Goal: Task Accomplishment & Management: Manage account settings

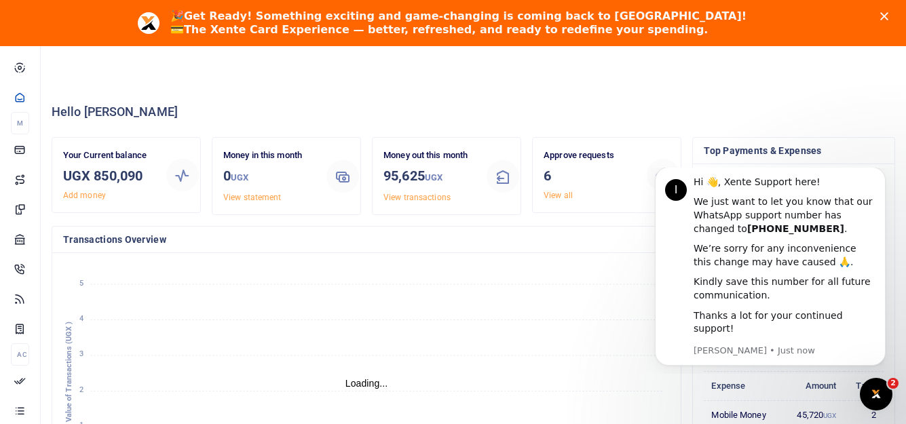
click at [889, 18] on icon "Close" at bounding box center [885, 16] width 8 height 8
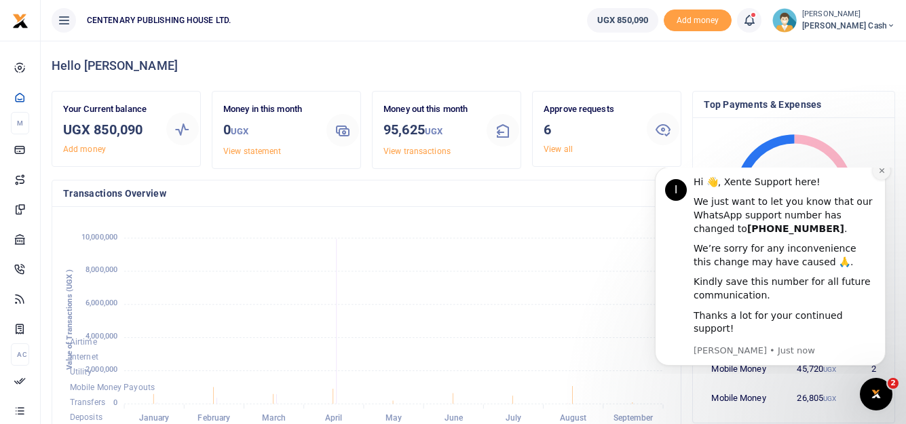
click at [885, 174] on icon "Dismiss notification" at bounding box center [882, 170] width 7 height 7
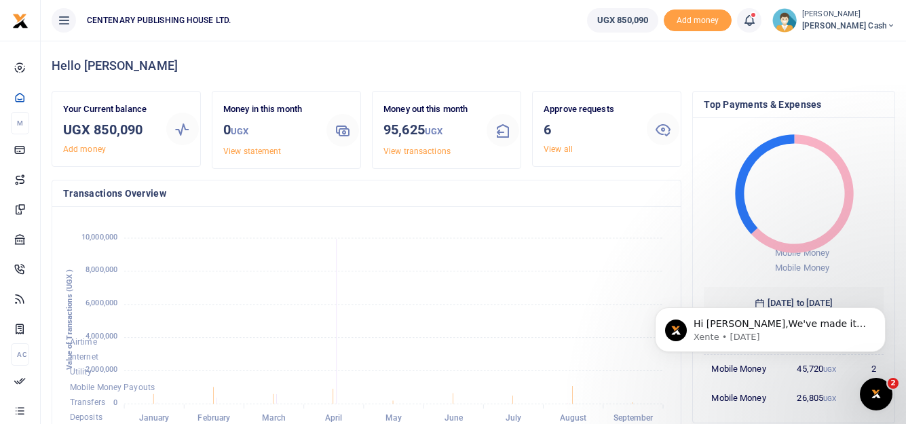
click at [756, 17] on icon at bounding box center [750, 20] width 14 height 15
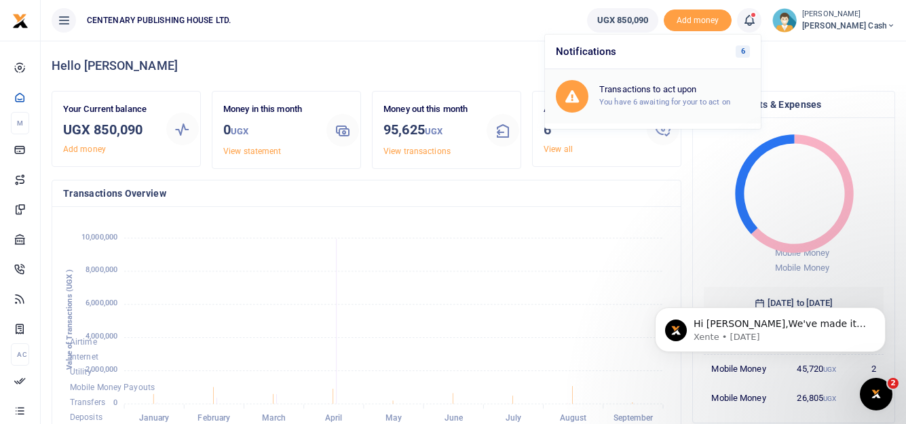
click at [681, 86] on h6 "Transactions to act upon" at bounding box center [675, 89] width 151 height 11
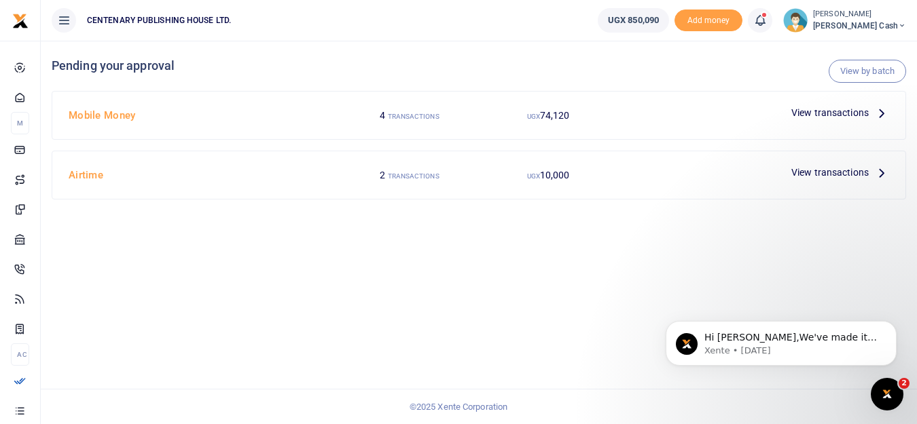
click at [840, 112] on span "View transactions" at bounding box center [829, 112] width 77 height 15
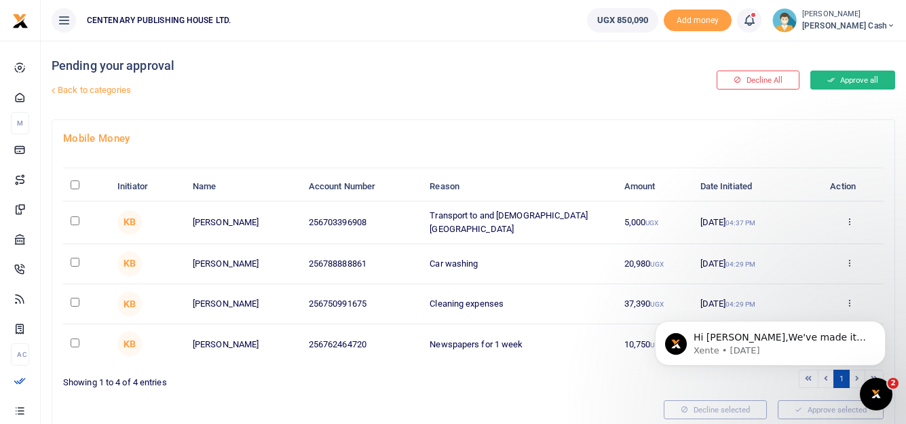
click at [847, 81] on button "Approve all" at bounding box center [853, 80] width 85 height 19
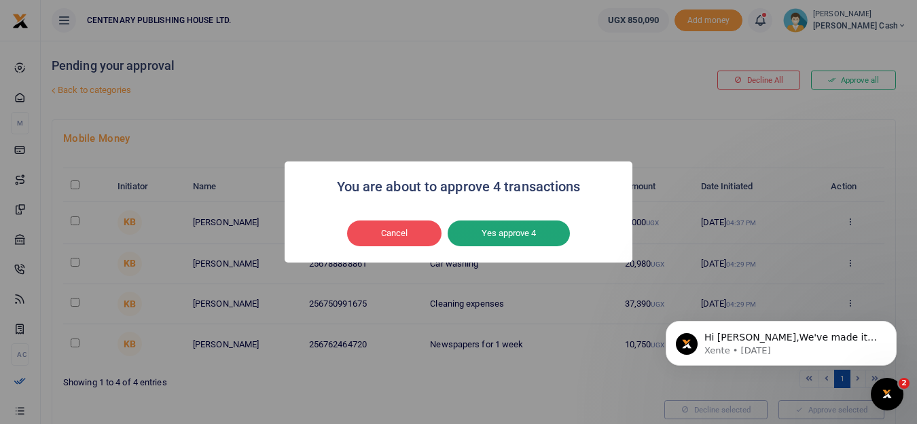
click at [507, 234] on button "Yes approve 4" at bounding box center [508, 234] width 122 height 26
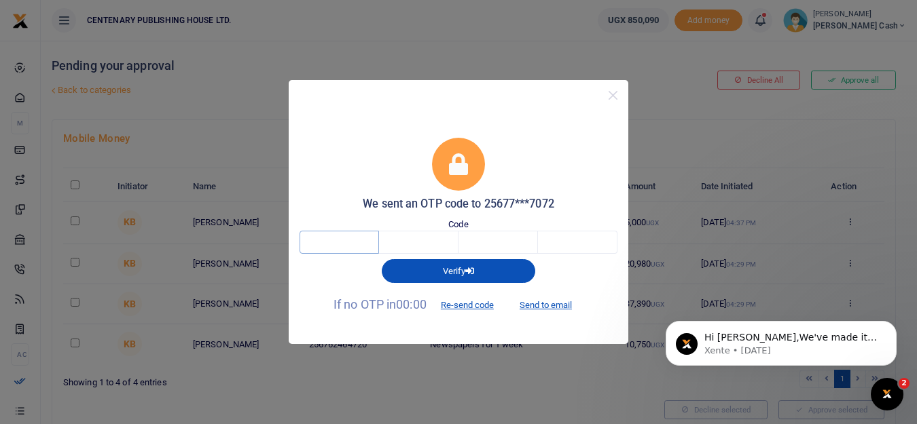
click at [339, 242] on input "text" at bounding box center [338, 242] width 79 height 23
type input "6"
type input "0"
type input "2"
type input "0"
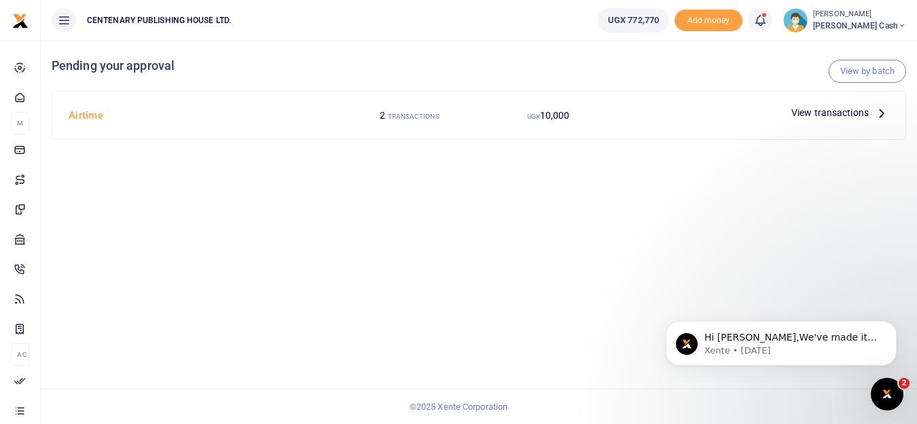
click at [829, 113] on span "View transactions" at bounding box center [829, 112] width 77 height 15
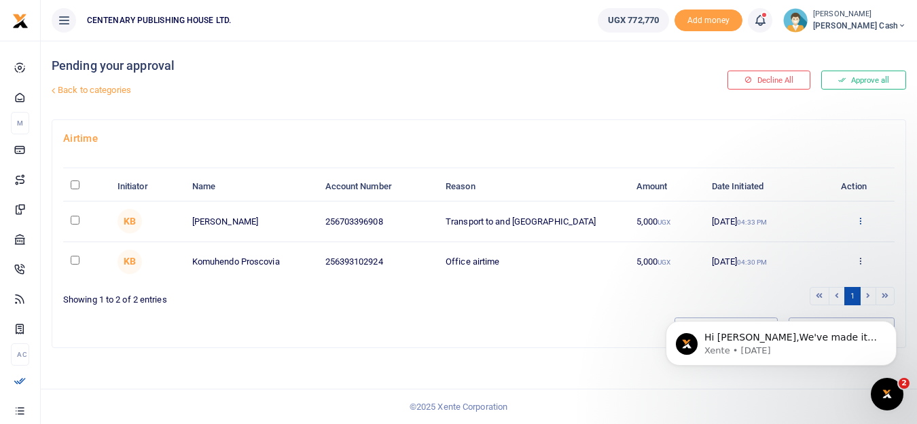
click at [862, 222] on icon at bounding box center [859, 221] width 9 height 10
click at [800, 273] on link "Decline" at bounding box center [809, 273] width 107 height 19
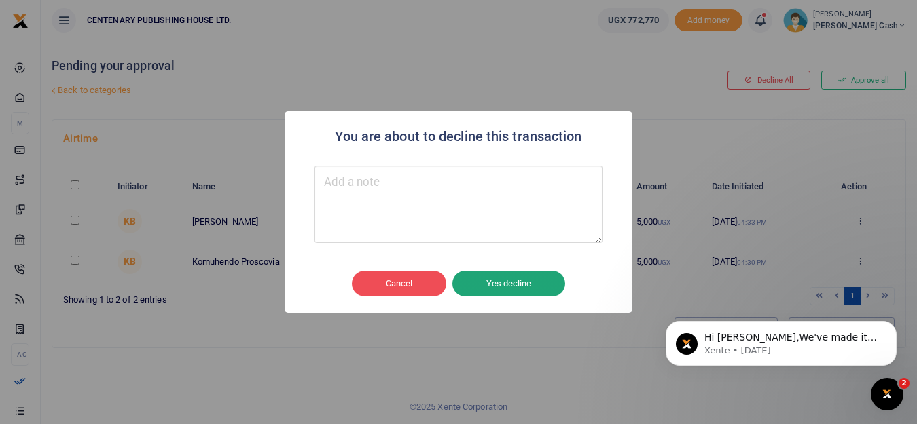
click at [500, 283] on button "Yes decline" at bounding box center [508, 284] width 113 height 26
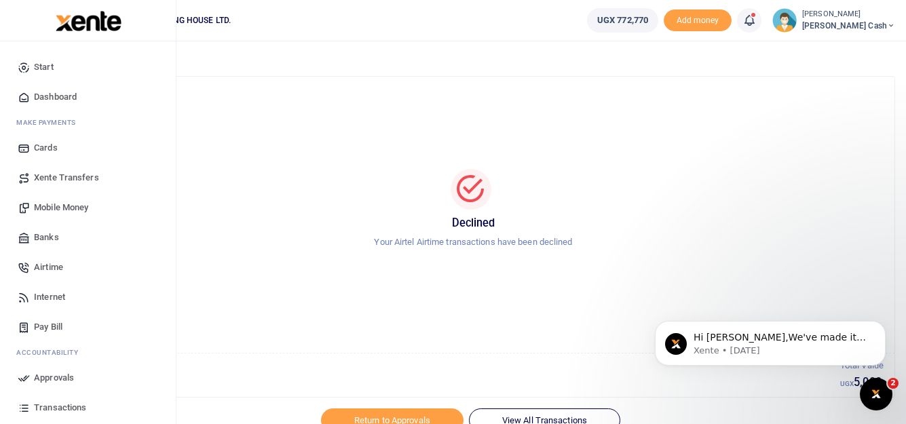
scroll to position [68, 0]
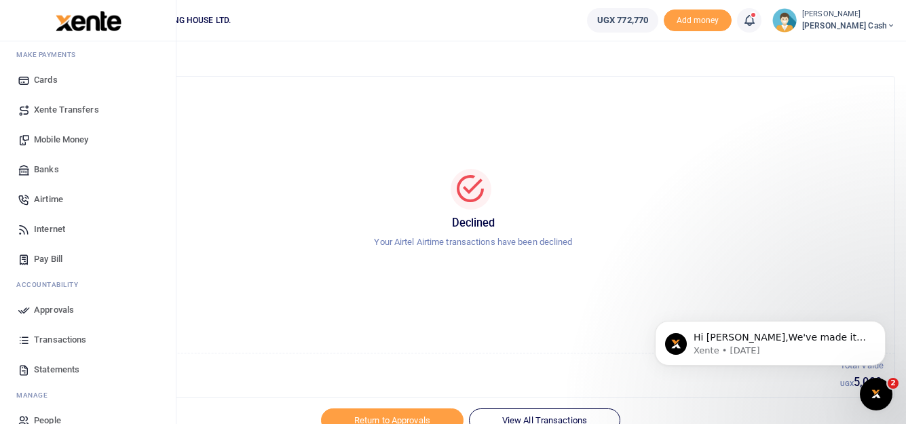
click at [67, 339] on span "Transactions" at bounding box center [60, 340] width 52 height 14
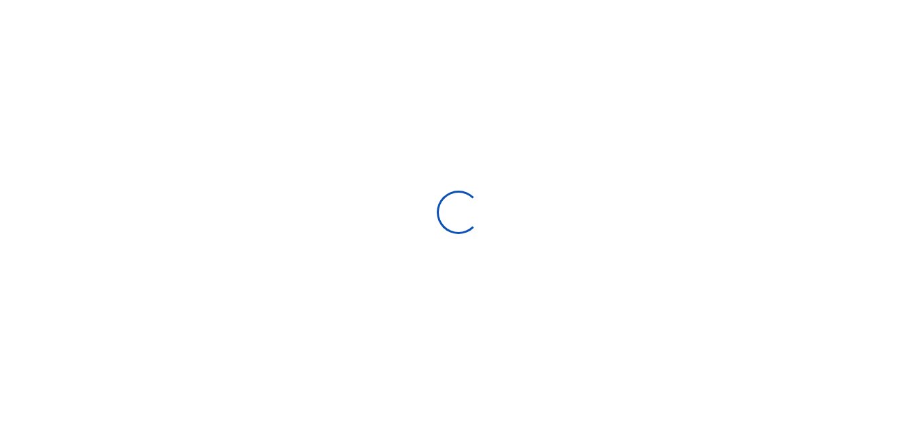
select select
type input "[DATE] - [DATE]"
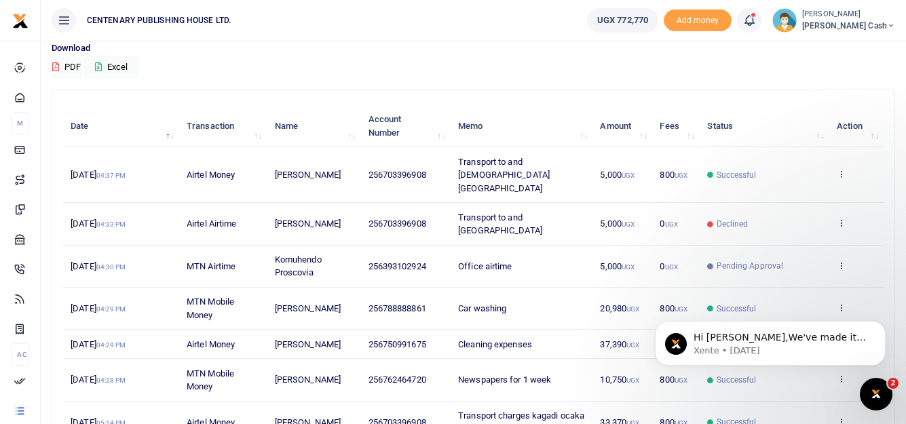
scroll to position [136, 0]
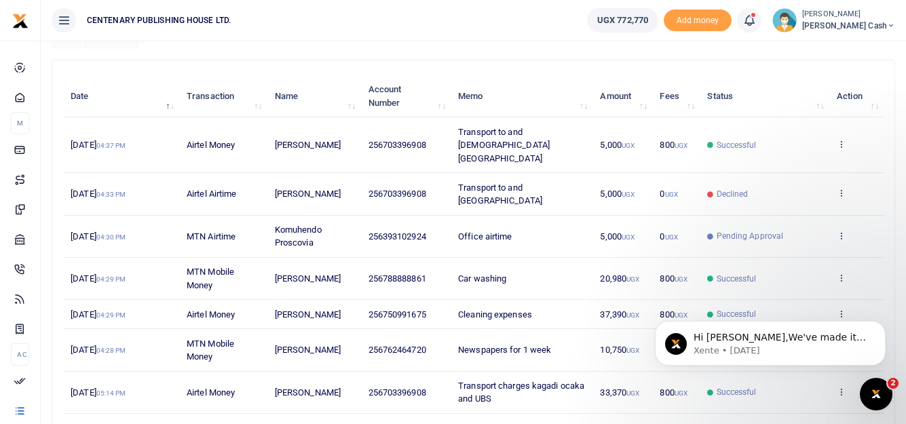
click at [841, 231] on icon at bounding box center [841, 236] width 9 height 10
click at [792, 245] on link "View details" at bounding box center [791, 245] width 107 height 19
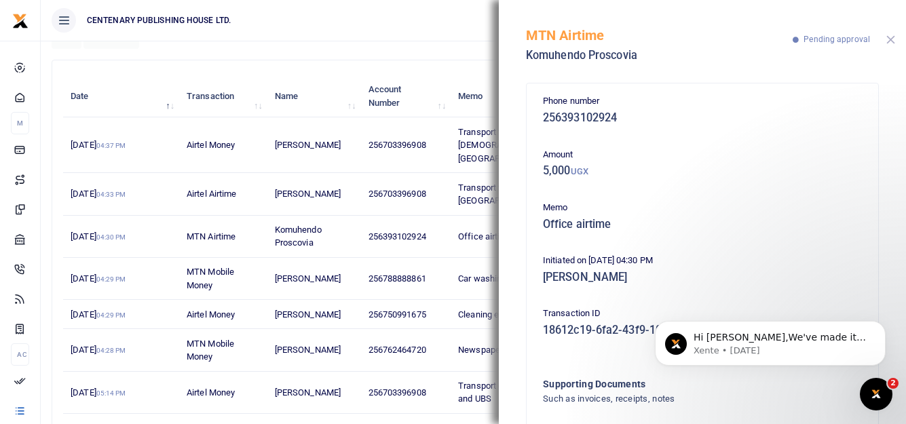
click at [887, 40] on button "Close" at bounding box center [891, 39] width 9 height 9
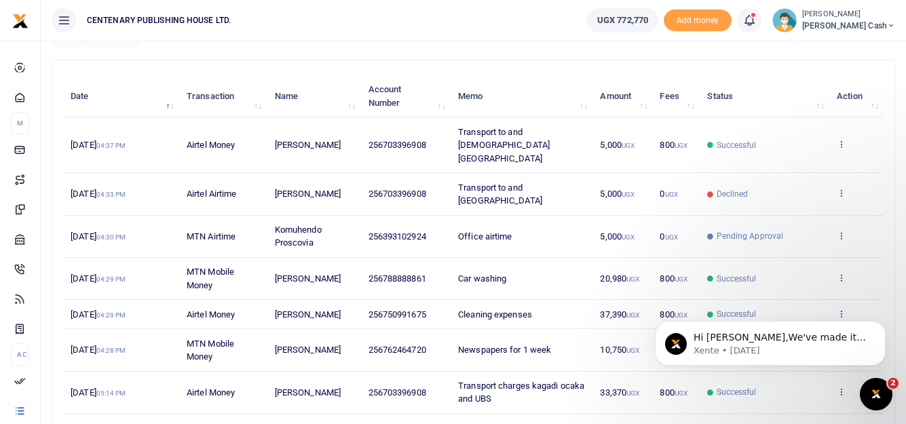
click at [756, 19] on icon at bounding box center [750, 20] width 14 height 15
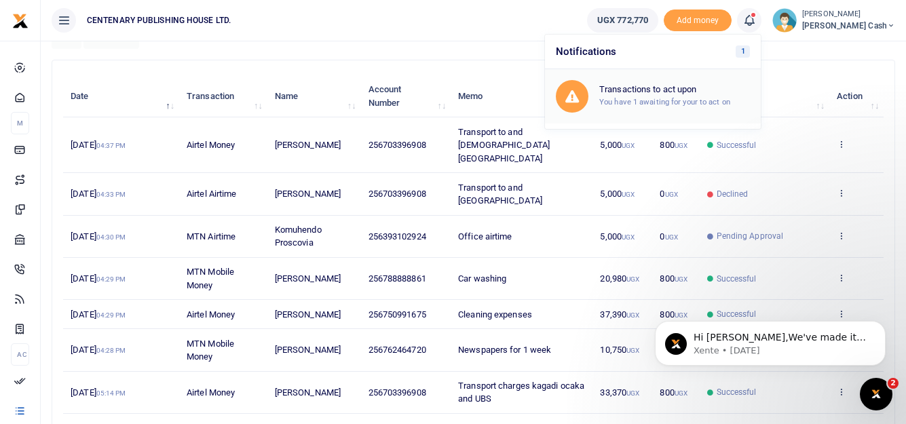
click at [684, 94] on h6 "Transactions to act upon" at bounding box center [675, 89] width 151 height 11
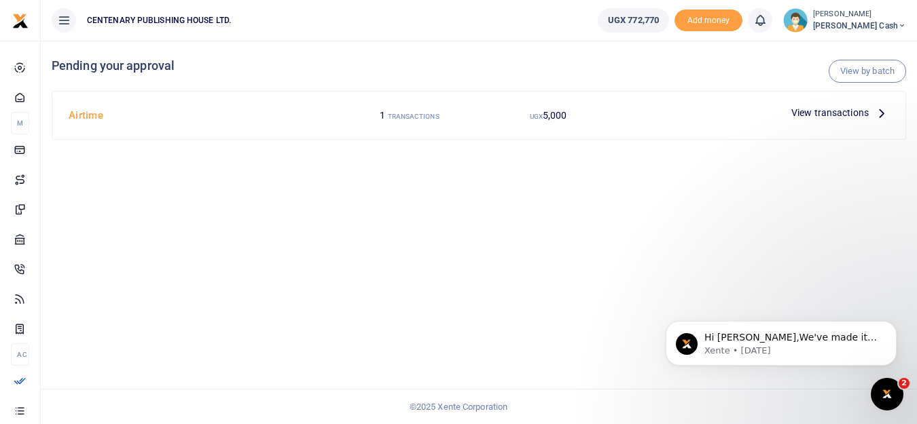
click at [837, 115] on span "View transactions" at bounding box center [829, 112] width 77 height 15
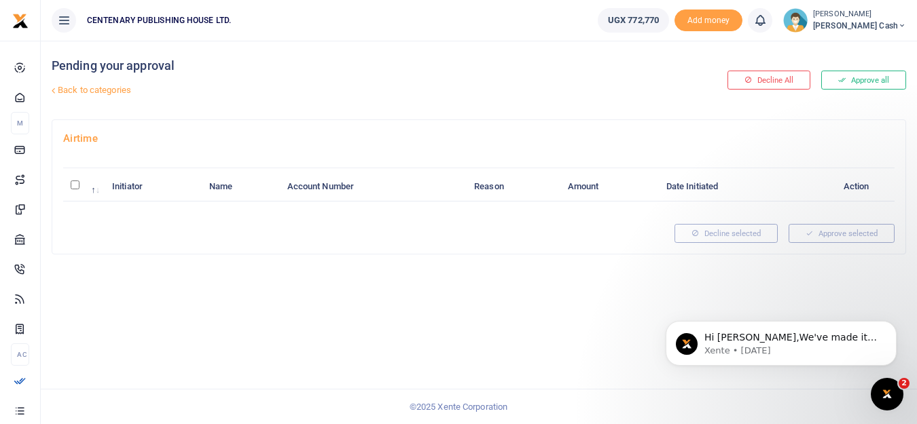
click at [71, 183] on input "\a \a : activate to sort column descending" at bounding box center [75, 185] width 9 height 9
checkbox input "true"
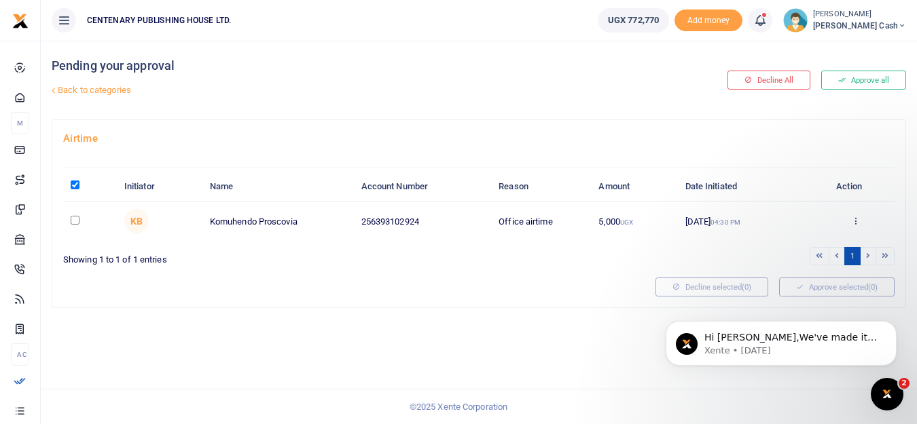
click at [73, 222] on input "checkbox" at bounding box center [75, 220] width 9 height 9
checkbox input "true"
click at [75, 187] on input "\a \a : activate to sort column descending" at bounding box center [75, 185] width 9 height 9
checkbox input "false"
click at [75, 220] on input "checkbox" at bounding box center [75, 220] width 9 height 9
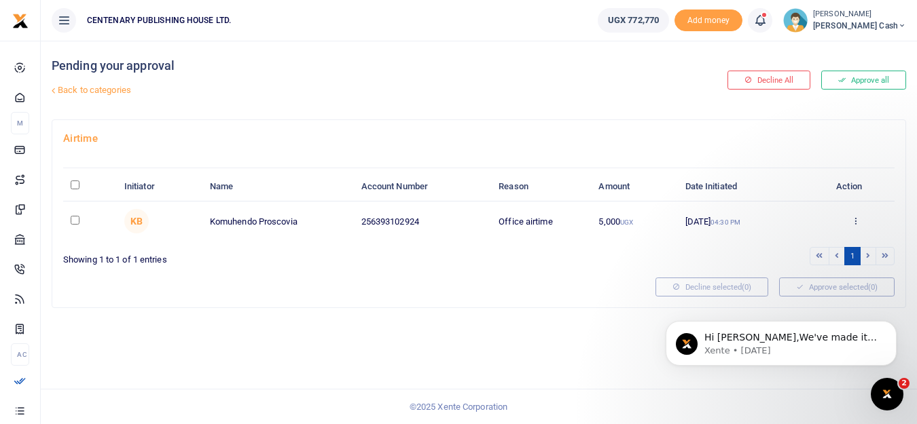
checkbox input "true"
click at [833, 291] on div "Hi Lillian,We've made it easier to get support! Use this chat to connect with o…" at bounding box center [781, 281] width 250 height 170
click at [817, 284] on div "Hi Lillian,We've made it easier to get support! Use this chat to connect with o…" at bounding box center [781, 281] width 250 height 170
click at [853, 288] on div "Hi Lillian,We've made it easier to get support! Use this chat to connect with o…" at bounding box center [781, 281] width 250 height 170
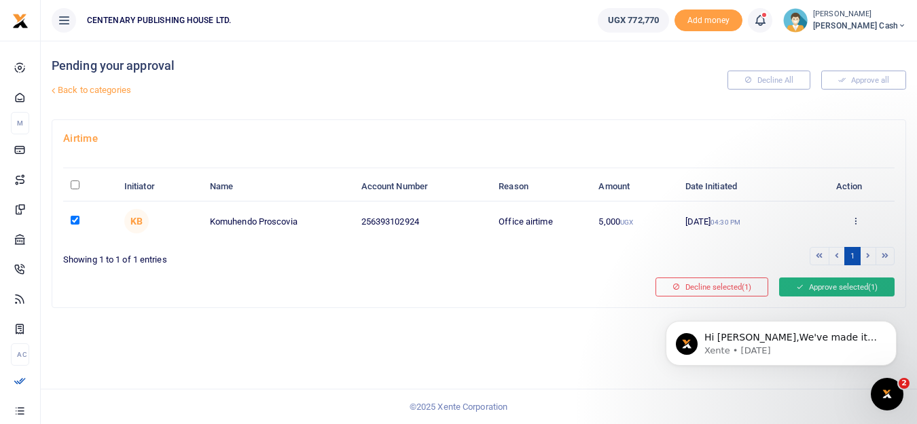
click at [836, 288] on button "Approve selected (1)" at bounding box center [836, 287] width 115 height 19
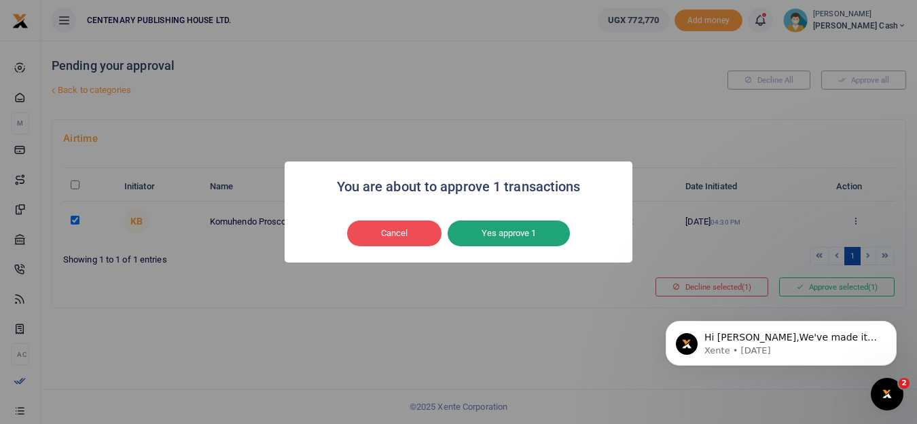
click at [511, 236] on button "Yes approve 1" at bounding box center [508, 234] width 122 height 26
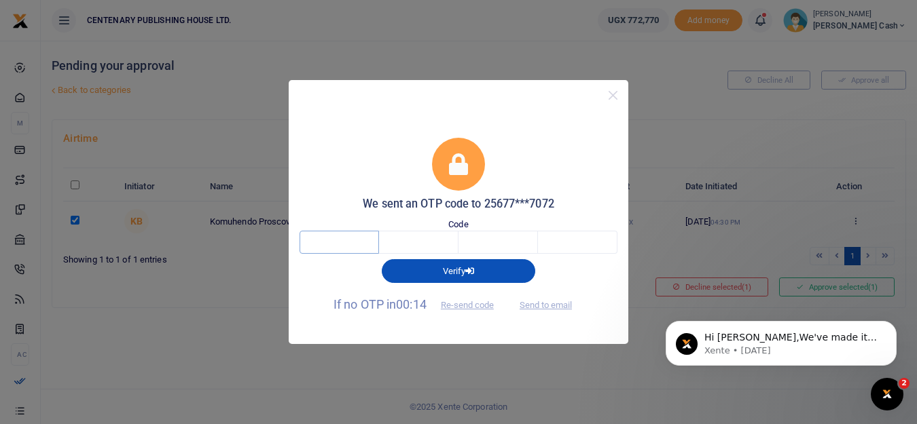
click at [322, 240] on input "text" at bounding box center [338, 242] width 79 height 23
type input "5"
type input "4"
type input "2"
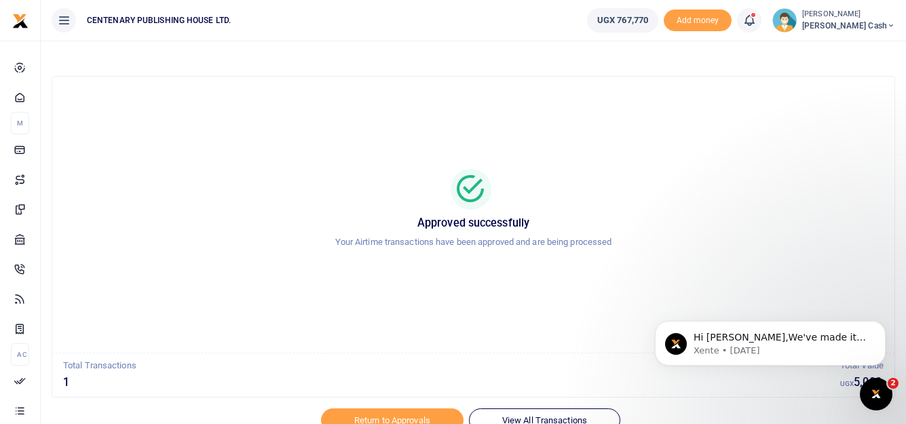
drag, startPoint x: 902, startPoint y: 0, endPoint x: 606, endPoint y: 153, distance: 333.1
click at [606, 153] on div "Approved successfully Your Airtime transactions have been approved and are bein…" at bounding box center [474, 215] width 810 height 255
click at [797, 24] on img at bounding box center [785, 20] width 24 height 24
click at [832, 122] on link "Logout" at bounding box center [801, 124] width 107 height 19
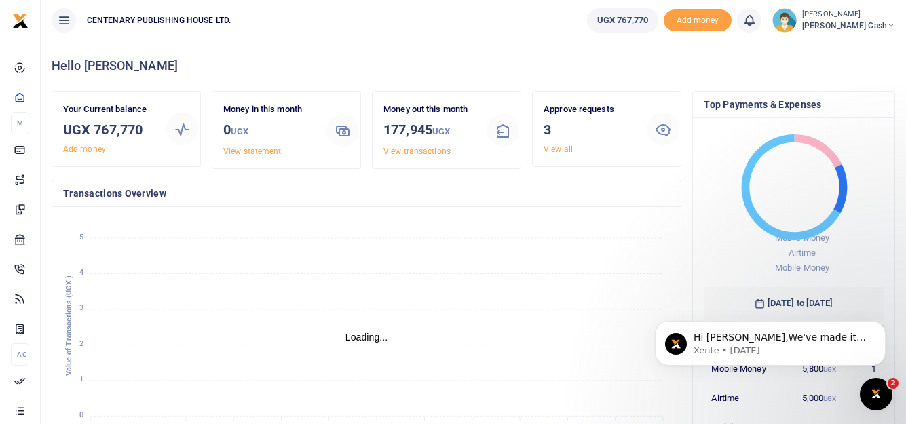
scroll to position [11, 11]
click at [756, 20] on span at bounding box center [756, 20] width 0 height 0
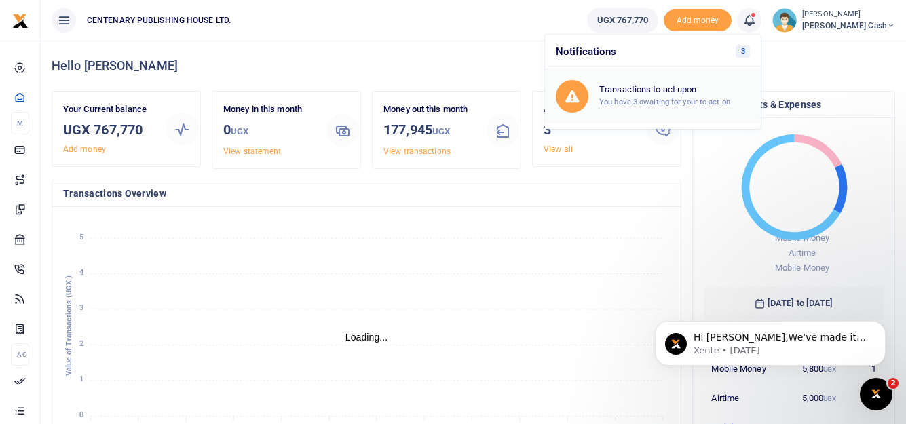
click at [676, 90] on h6 "Transactions to act upon" at bounding box center [675, 89] width 151 height 11
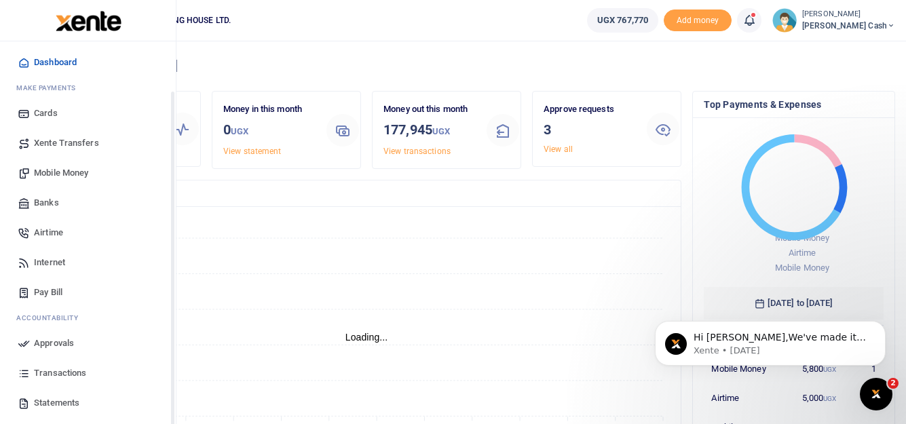
scroll to position [68, 0]
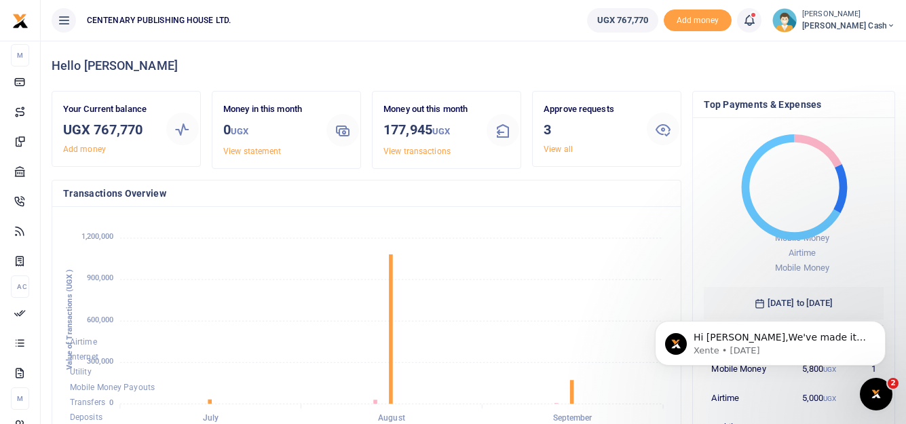
click at [756, 20] on icon at bounding box center [750, 20] width 14 height 15
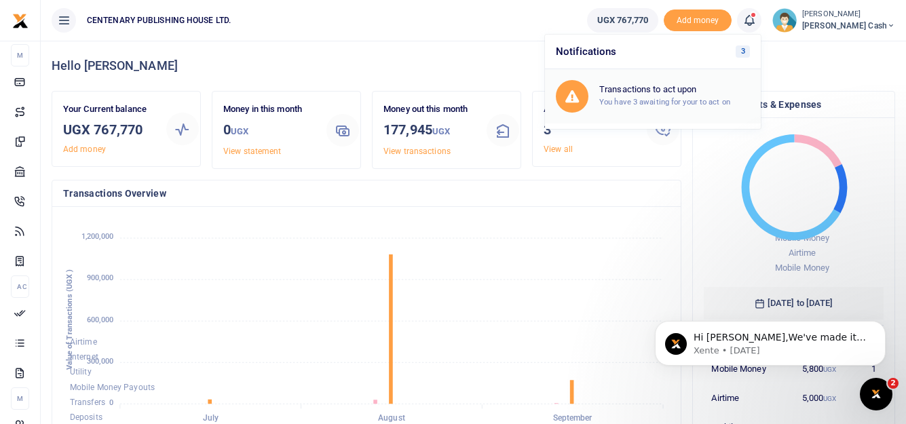
click at [686, 100] on small "You have 3 awaiting for your to act on" at bounding box center [665, 102] width 131 height 10
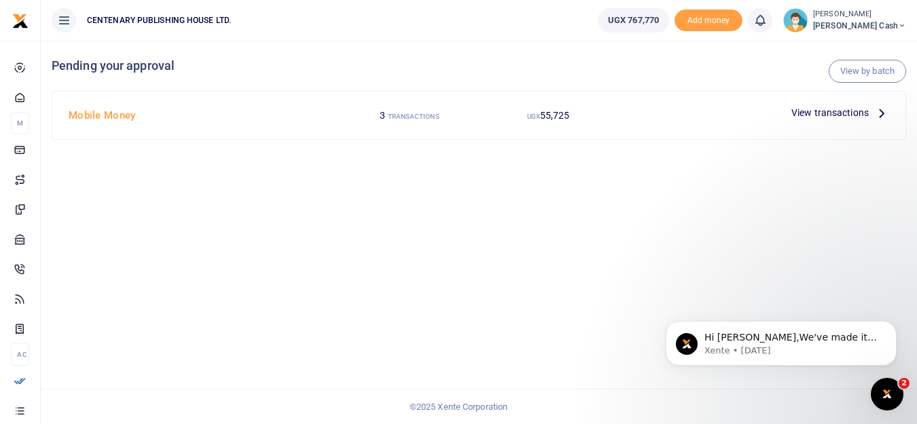
click at [836, 111] on span "View transactions" at bounding box center [829, 112] width 77 height 15
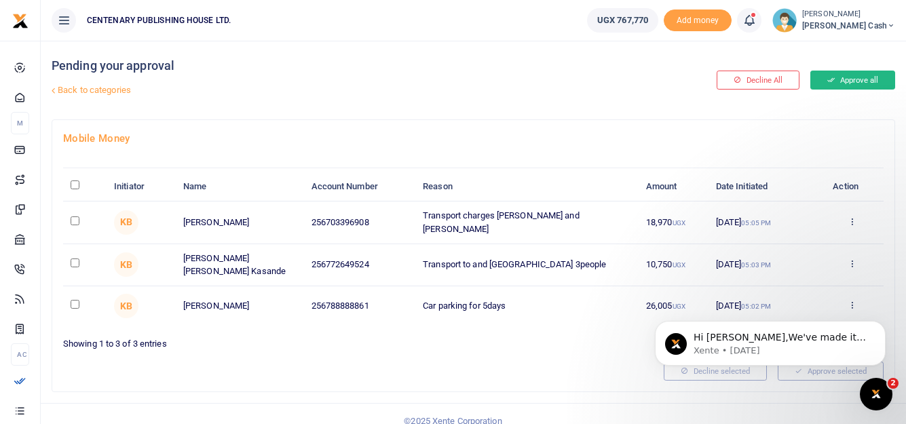
click at [850, 79] on button "Approve all" at bounding box center [853, 80] width 85 height 19
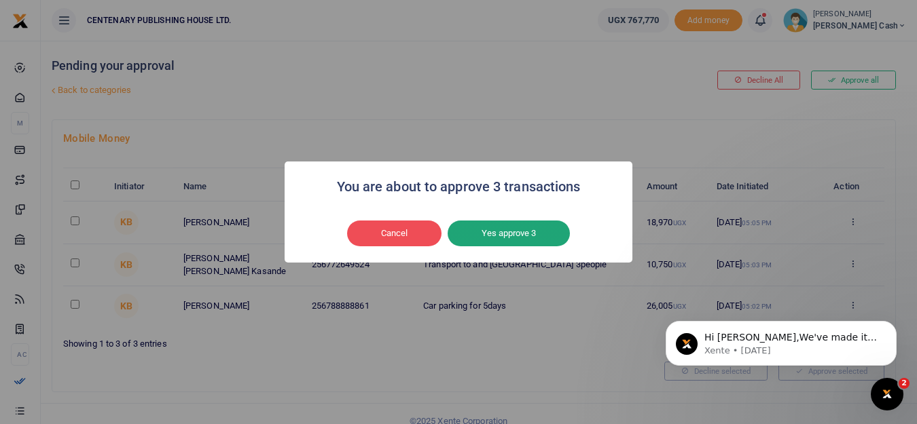
click at [490, 230] on button "Yes approve 3" at bounding box center [508, 234] width 122 height 26
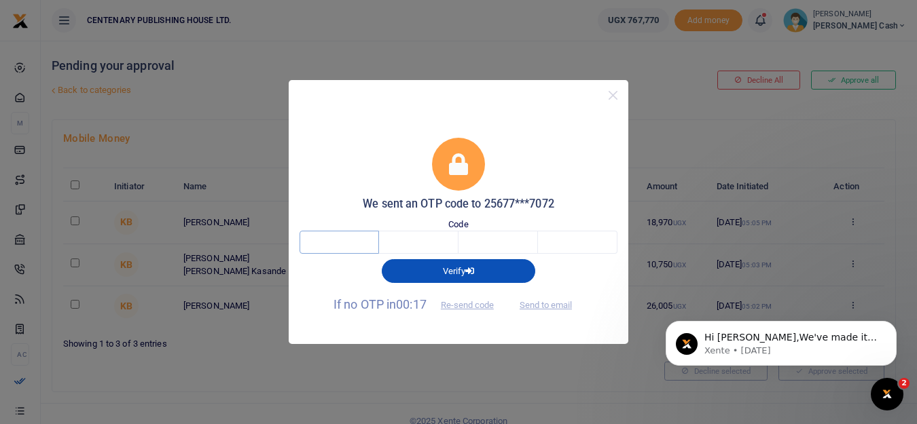
click at [335, 242] on input "text" at bounding box center [338, 242] width 79 height 23
type input "3"
type input "0"
type input "6"
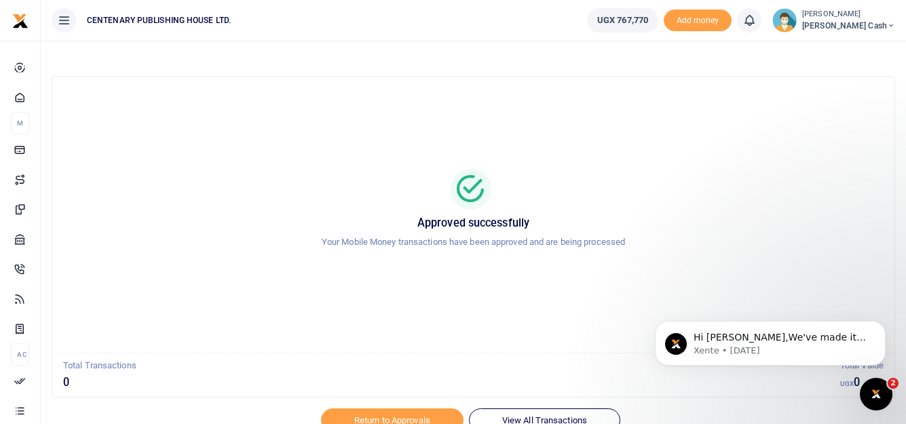
click at [797, 25] on img at bounding box center [785, 20] width 24 height 24
click at [828, 121] on link "Logout" at bounding box center [801, 124] width 107 height 19
